Goal: Task Accomplishment & Management: Manage account settings

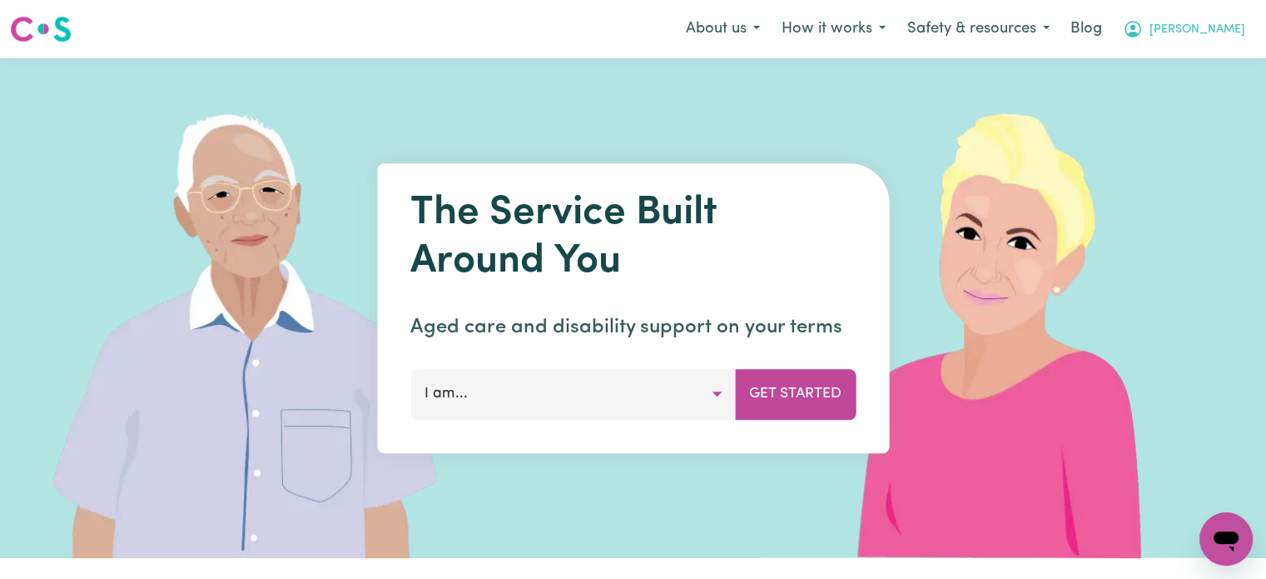
click at [1231, 31] on span "[PERSON_NAME]" at bounding box center [1198, 30] width 96 height 18
click at [1205, 96] on link "Logout" at bounding box center [1190, 96] width 132 height 32
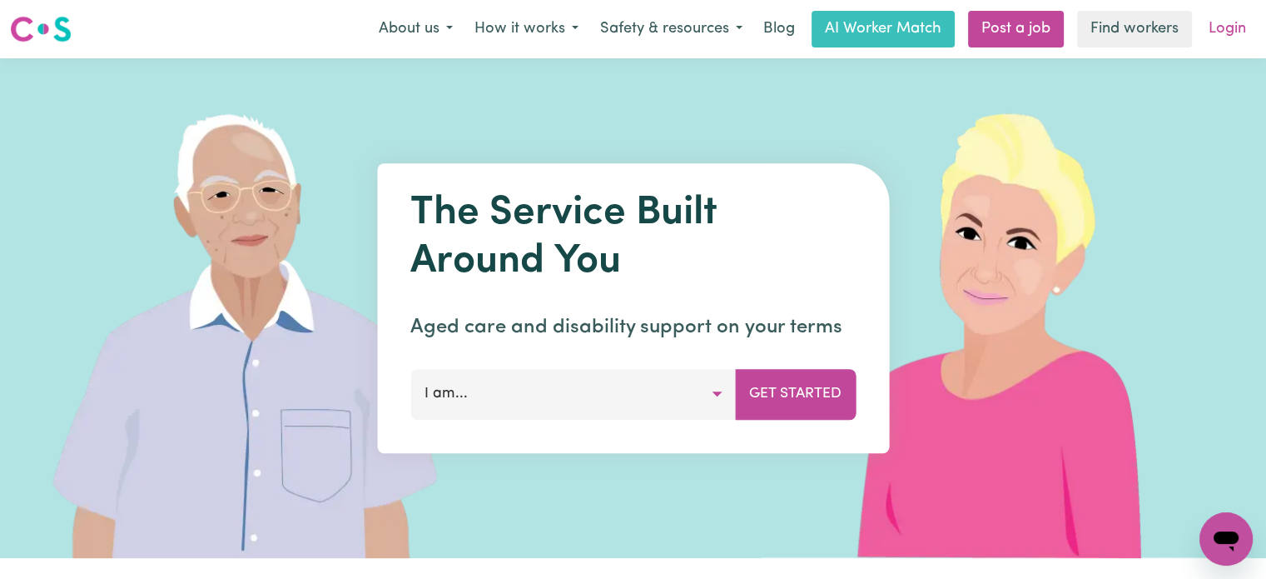
click at [1212, 26] on link "Login" at bounding box center [1227, 29] width 57 height 37
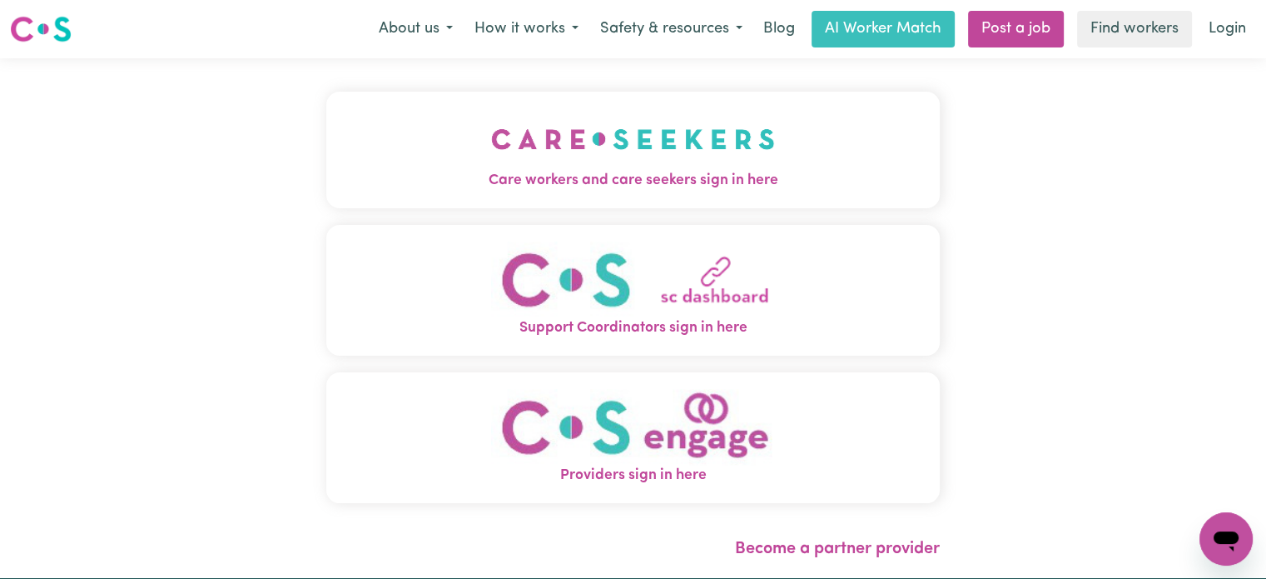
drag, startPoint x: 636, startPoint y: 146, endPoint x: 616, endPoint y: 149, distance: 20.3
click at [635, 143] on button "Care workers and care seekers sign in here" at bounding box center [633, 150] width 614 height 117
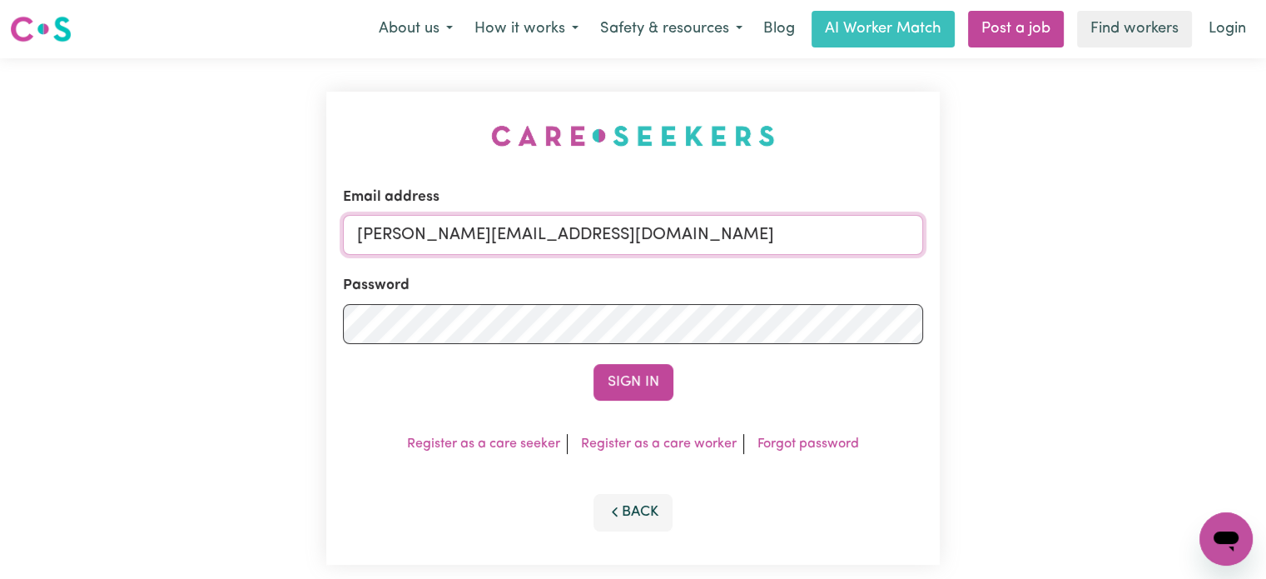
click at [583, 234] on input "[PERSON_NAME][EMAIL_ADDRESS][DOMAIN_NAME]" at bounding box center [633, 235] width 580 height 40
drag, startPoint x: 785, startPoint y: 237, endPoint x: 446, endPoint y: 228, distance: 339.0
click at [446, 228] on input "[EMAIL_ADDRESS][DOMAIN_NAME]" at bounding box center [633, 235] width 580 height 40
type input "superuser~[EMAIL_ADDRESS][DOMAIN_NAME]"
click at [594, 364] on button "Sign In" at bounding box center [634, 382] width 80 height 37
